Goal: Information Seeking & Learning: Learn about a topic

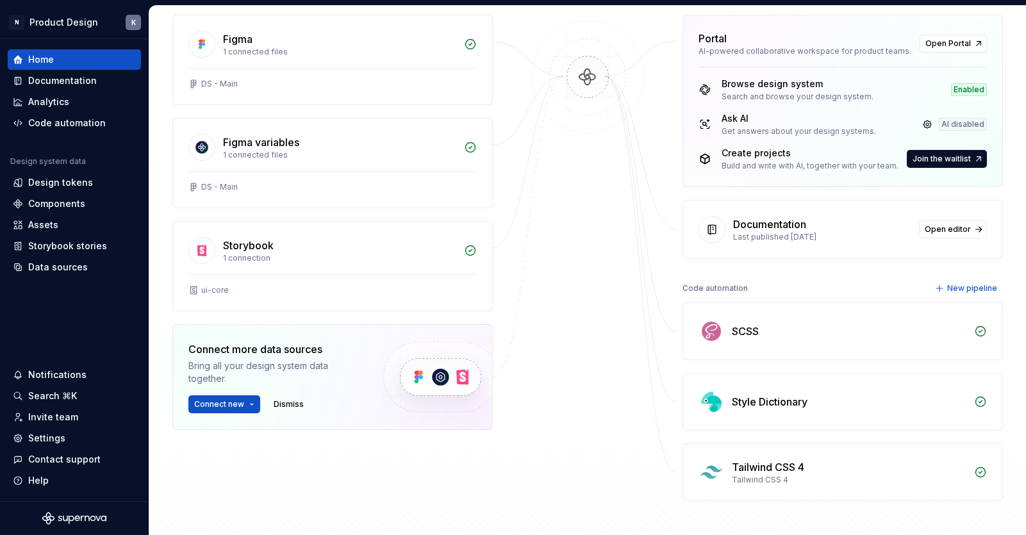
scroll to position [35, 0]
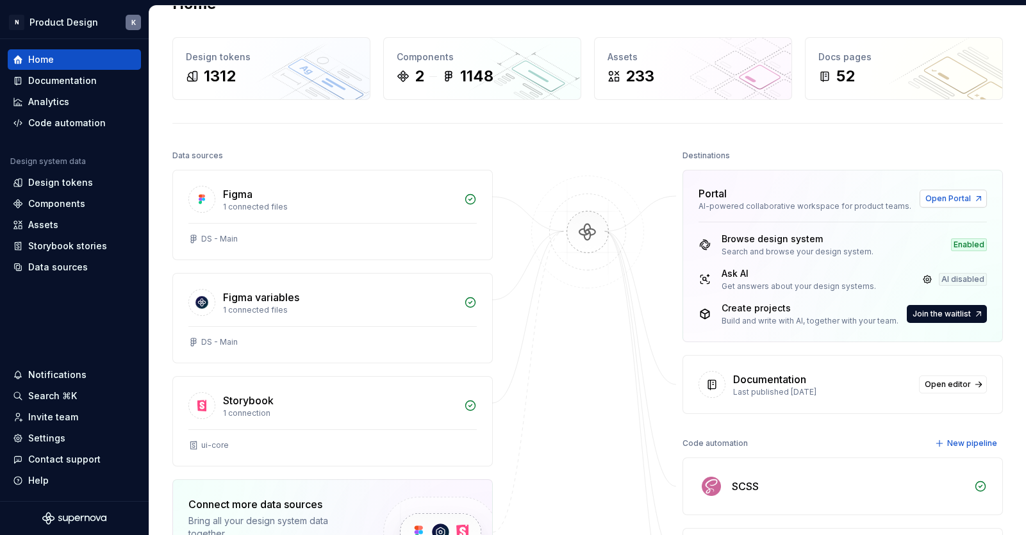
click at [832, 200] on span "Open Portal" at bounding box center [948, 199] width 46 height 10
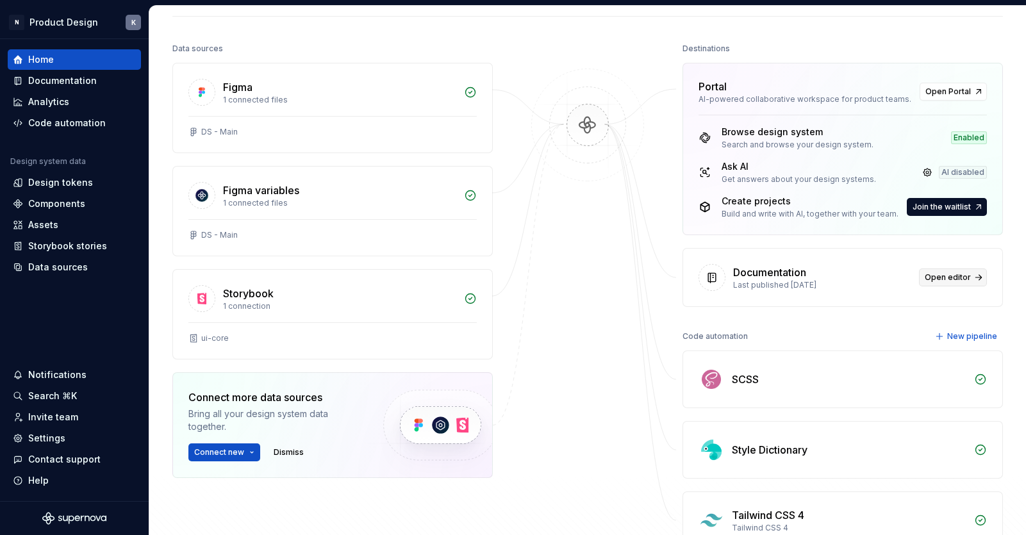
click at [832, 274] on span "Open editor" at bounding box center [948, 277] width 46 height 10
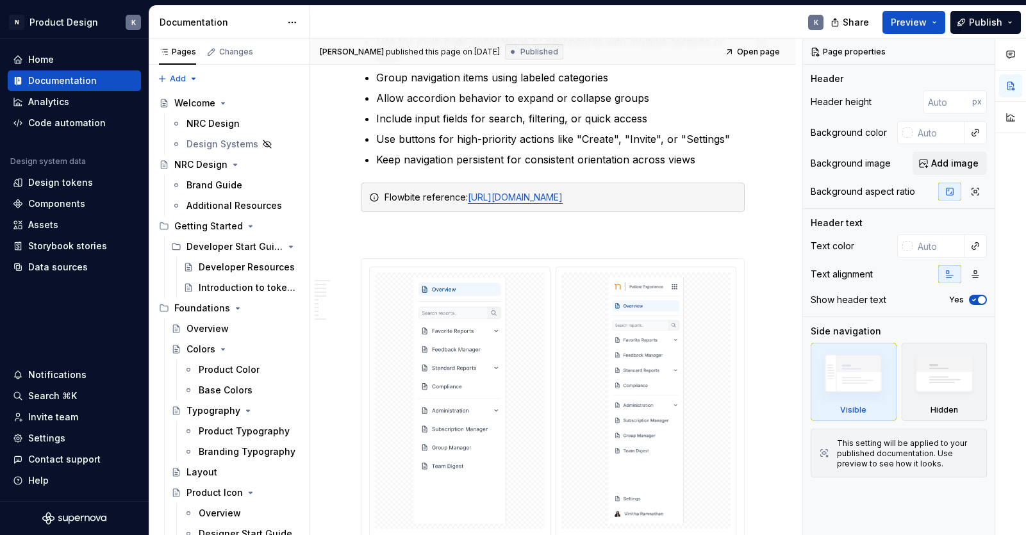
scroll to position [1062, 0]
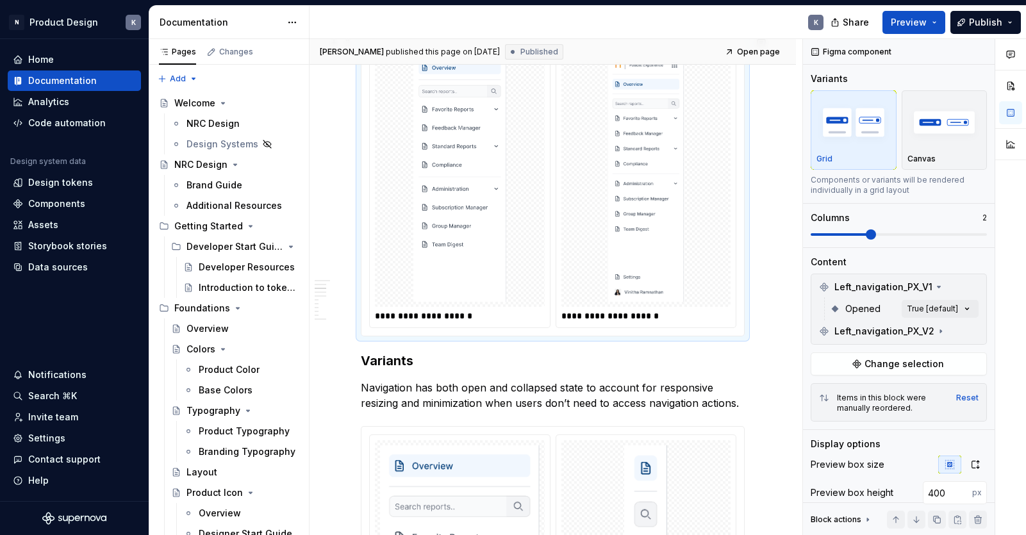
click at [473, 223] on img at bounding box center [460, 179] width 160 height 246
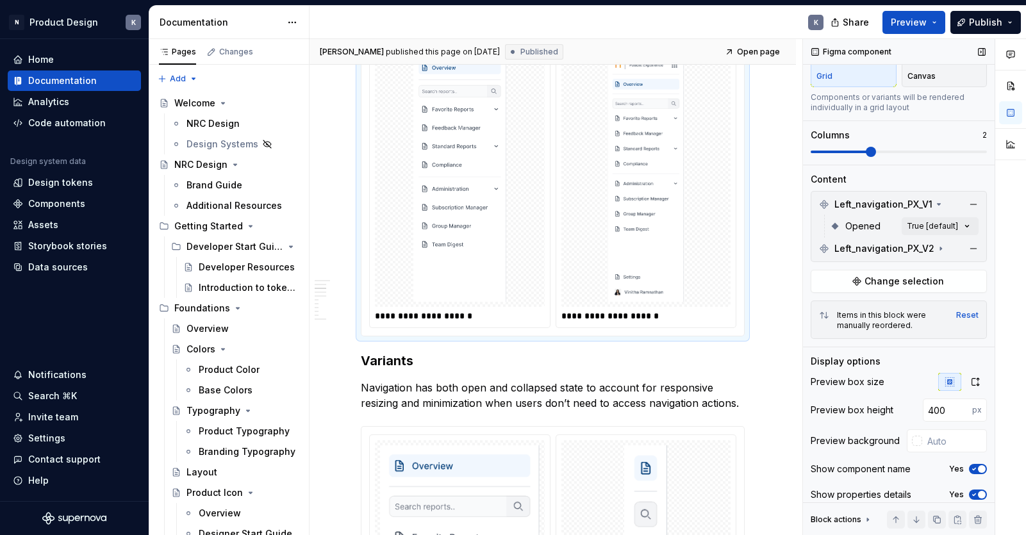
scroll to position [122, 0]
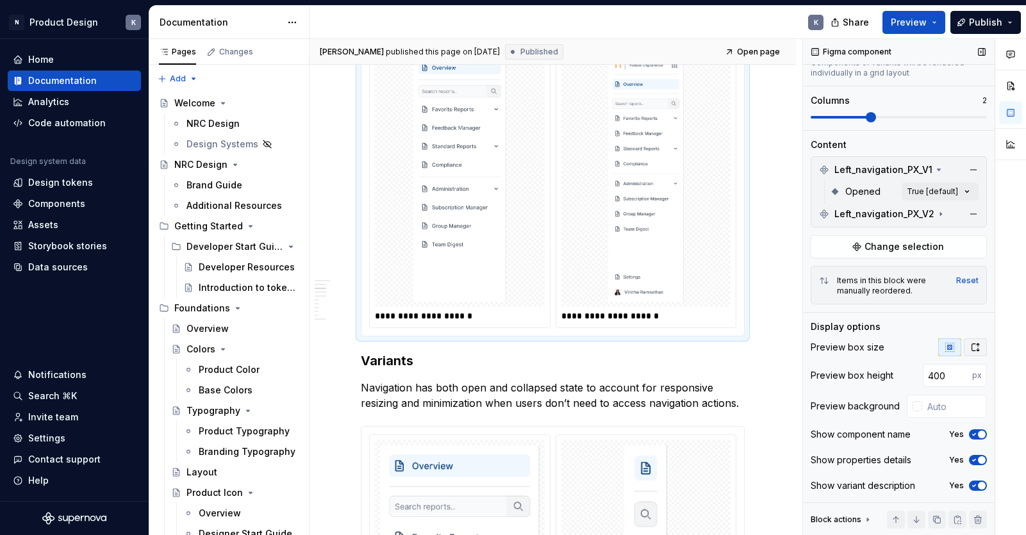
click at [832, 345] on icon "button" at bounding box center [975, 348] width 7 height 8
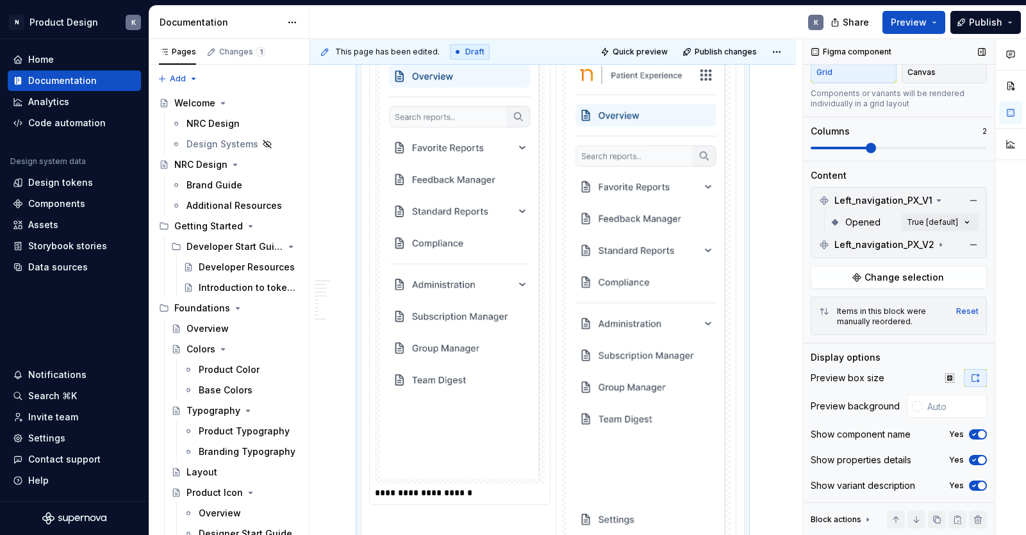
scroll to position [89, 0]
click at [653, 331] on img at bounding box center [647, 314] width 160 height 516
click at [705, 341] on img at bounding box center [647, 314] width 160 height 516
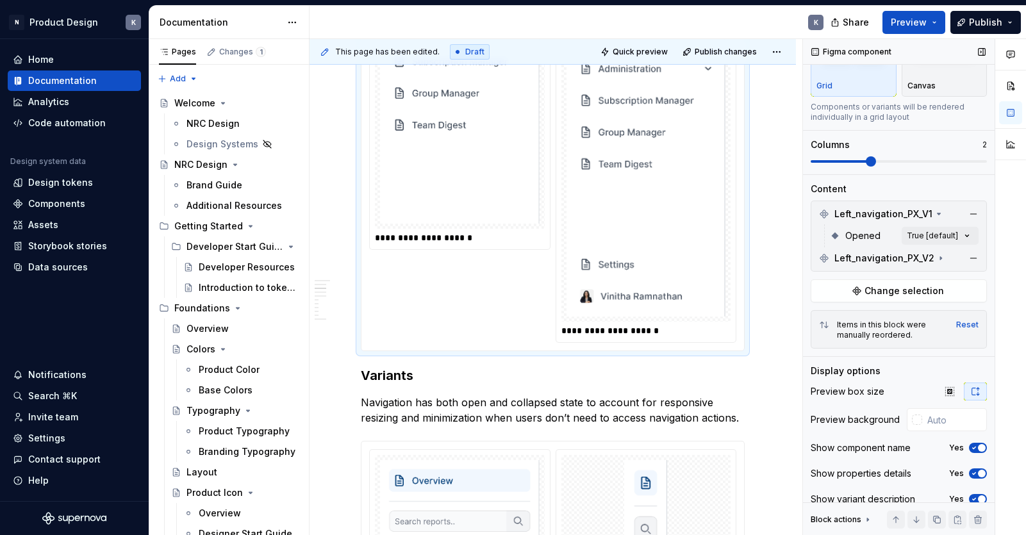
scroll to position [0, 0]
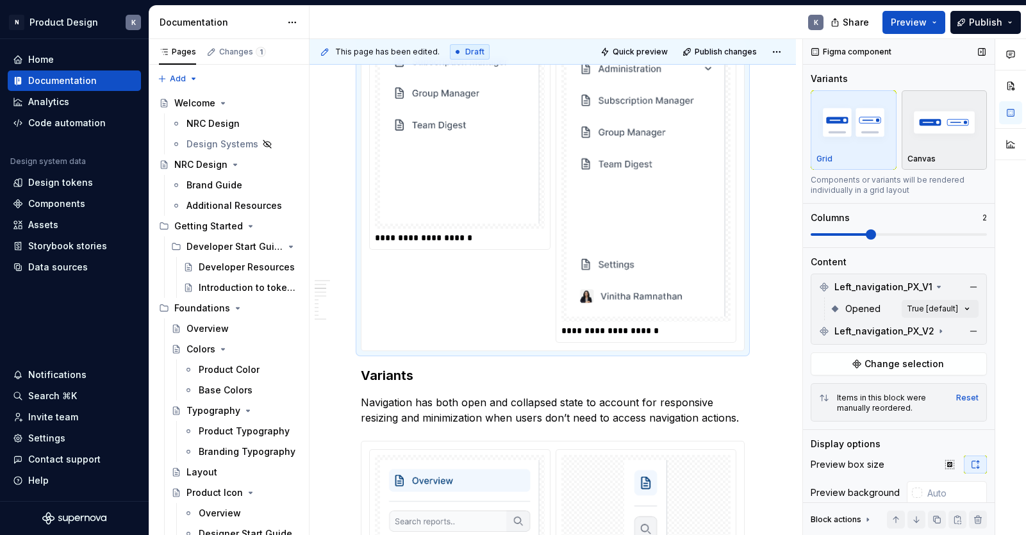
click at [832, 139] on img "button" at bounding box center [944, 122] width 74 height 47
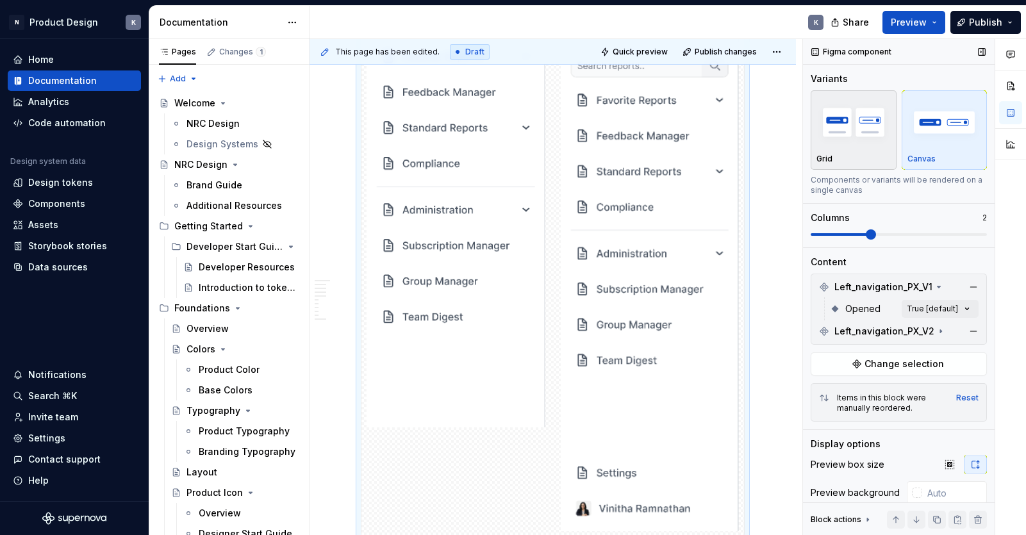
click at [832, 145] on div "button" at bounding box center [853, 122] width 74 height 53
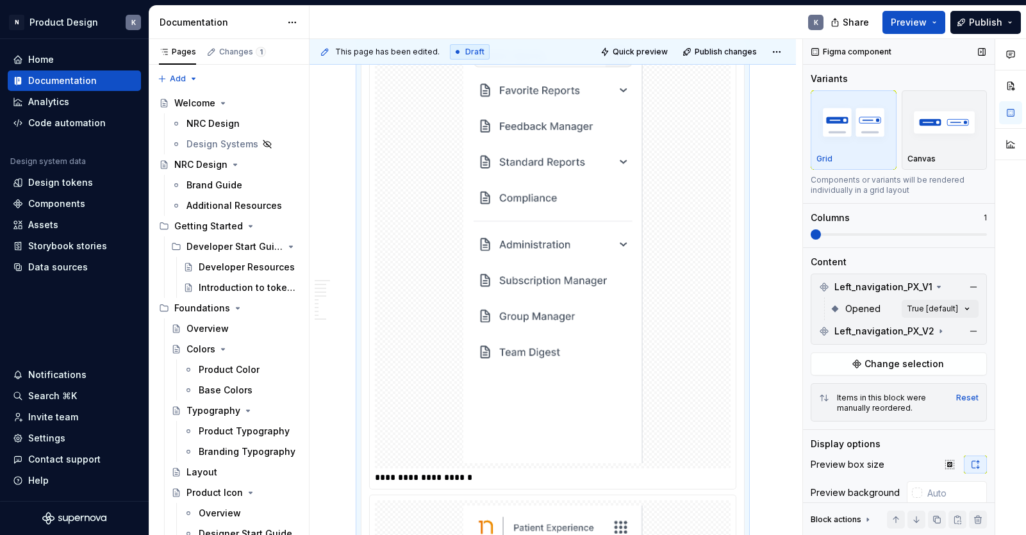
scroll to position [1059, 0]
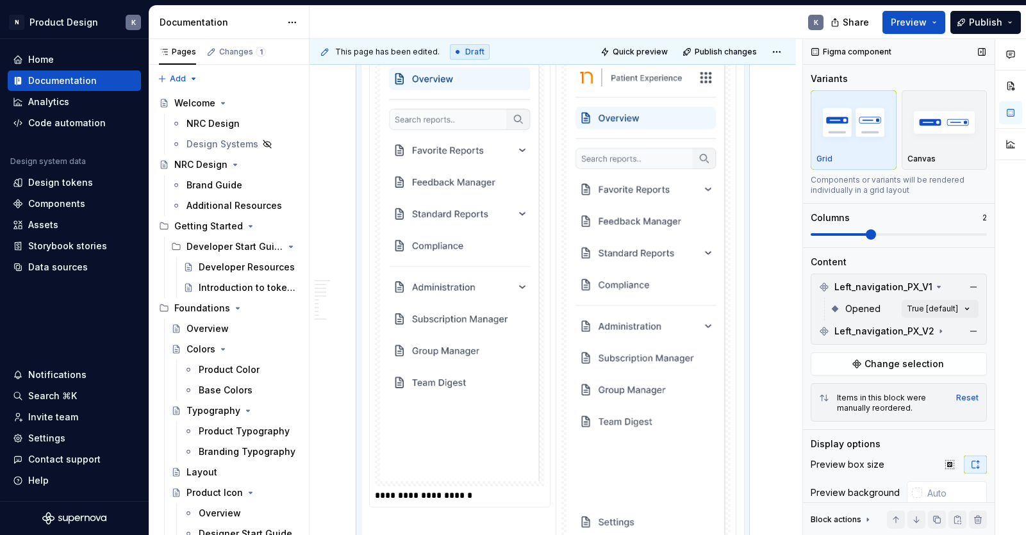
click at [832, 233] on span at bounding box center [899, 234] width 176 height 10
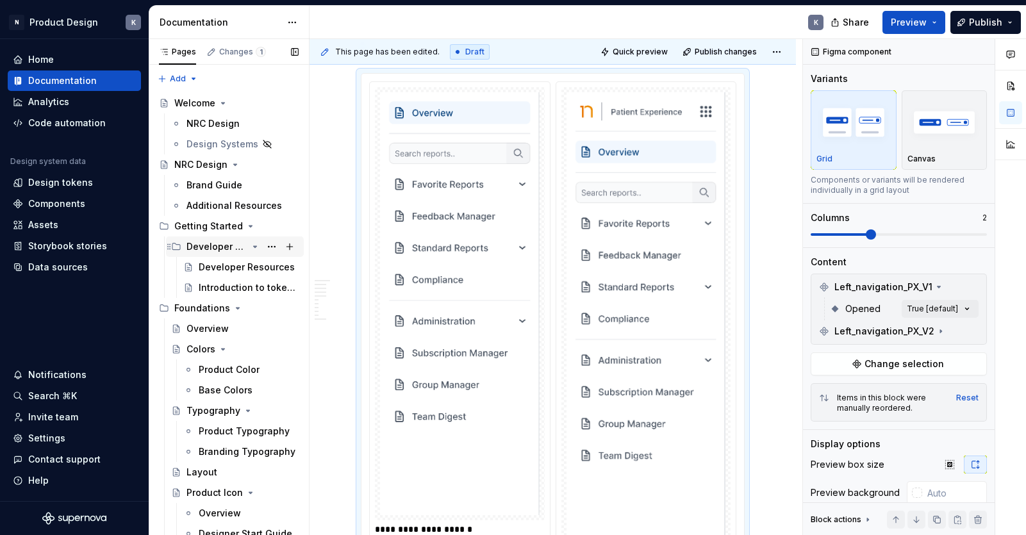
scroll to position [284, 0]
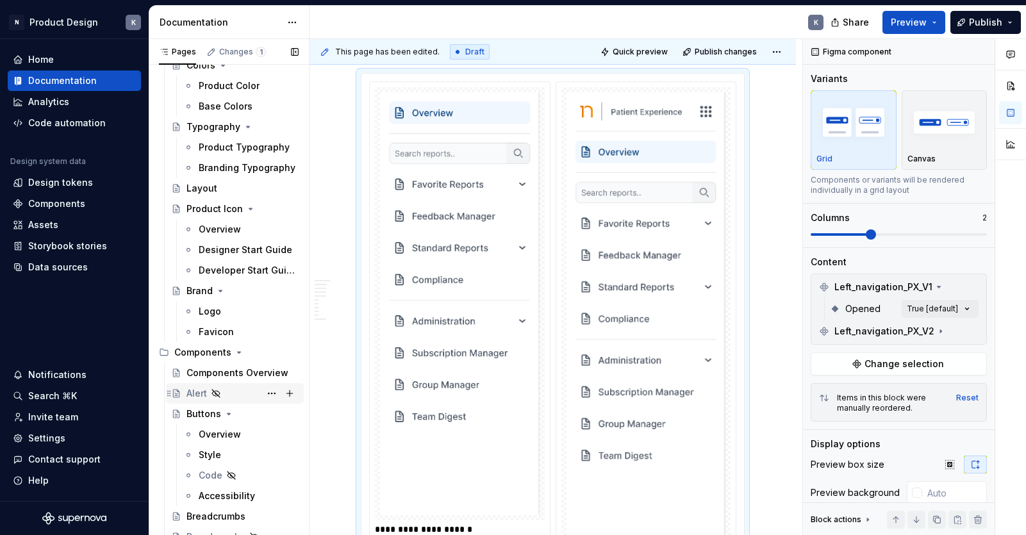
click at [232, 392] on div "Alert" at bounding box center [242, 394] width 112 height 18
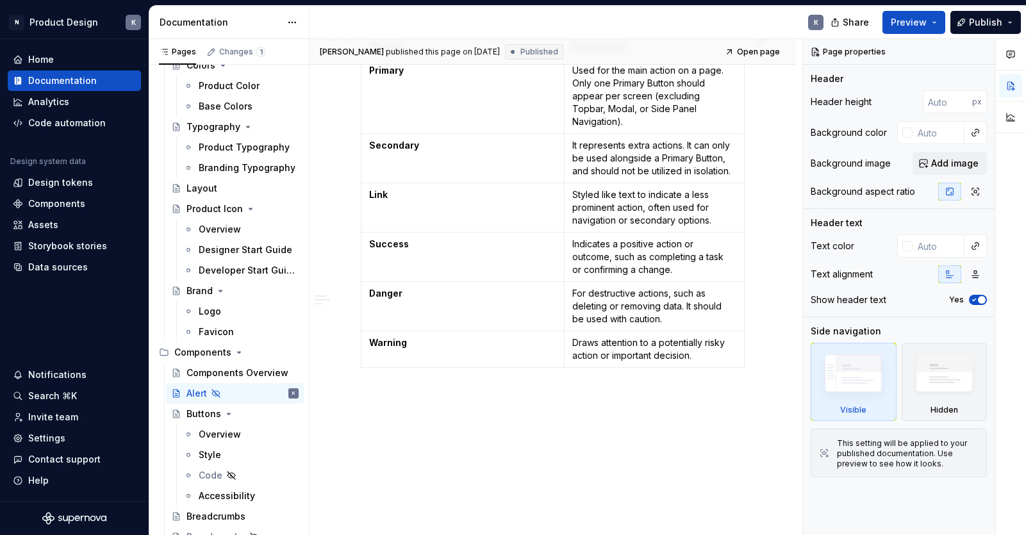
scroll to position [1261, 0]
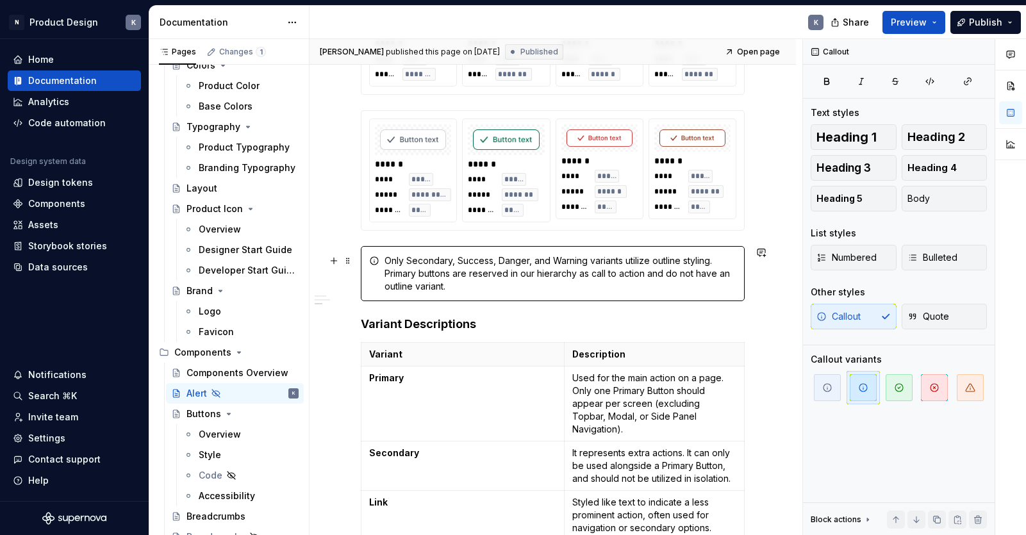
click at [447, 272] on div "Only Secondary, Success, Danger, and Warning variants utilize outline styling. …" at bounding box center [561, 273] width 352 height 38
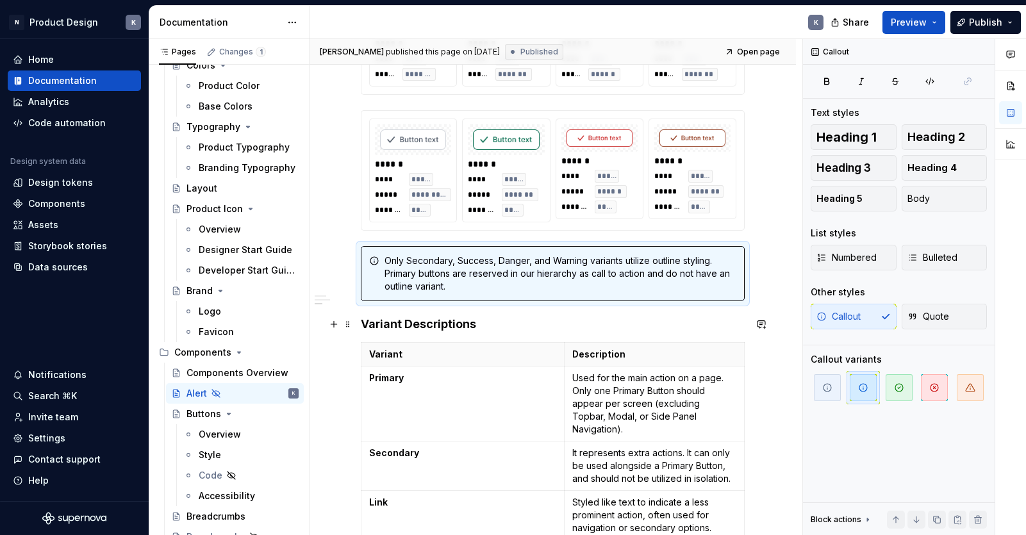
click at [786, 326] on div "**********" at bounding box center [556, 287] width 493 height 497
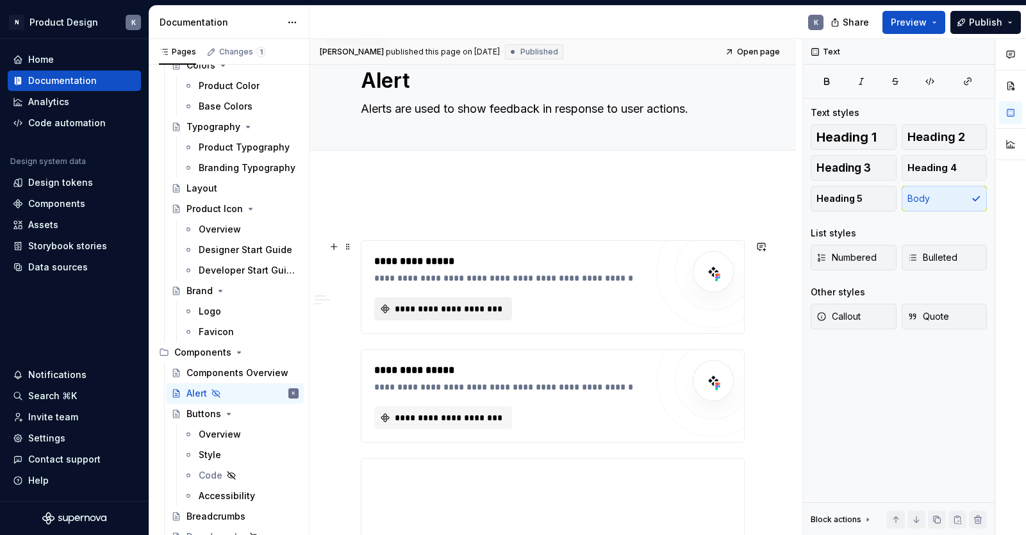
scroll to position [0, 0]
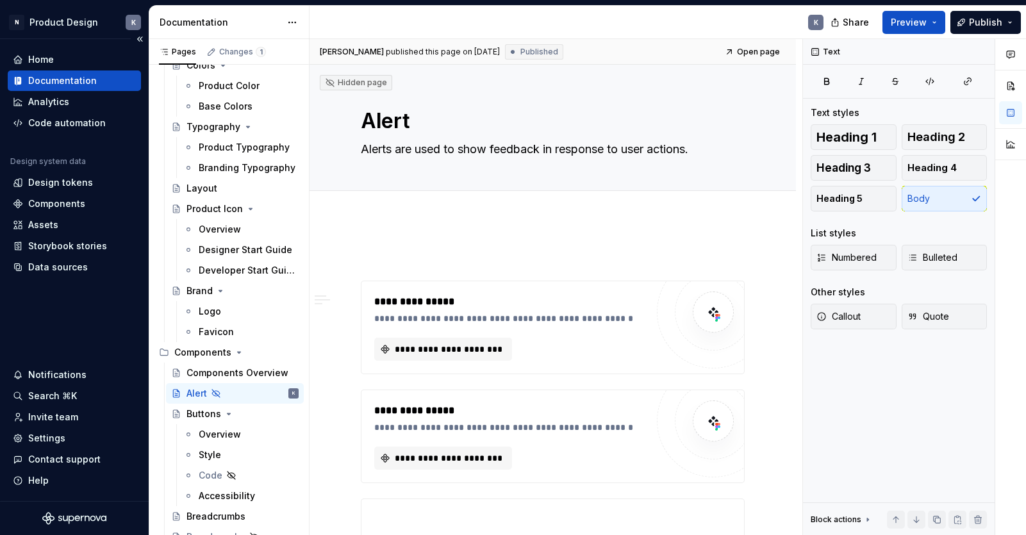
type textarea "*"
